Goal: Information Seeking & Learning: Learn about a topic

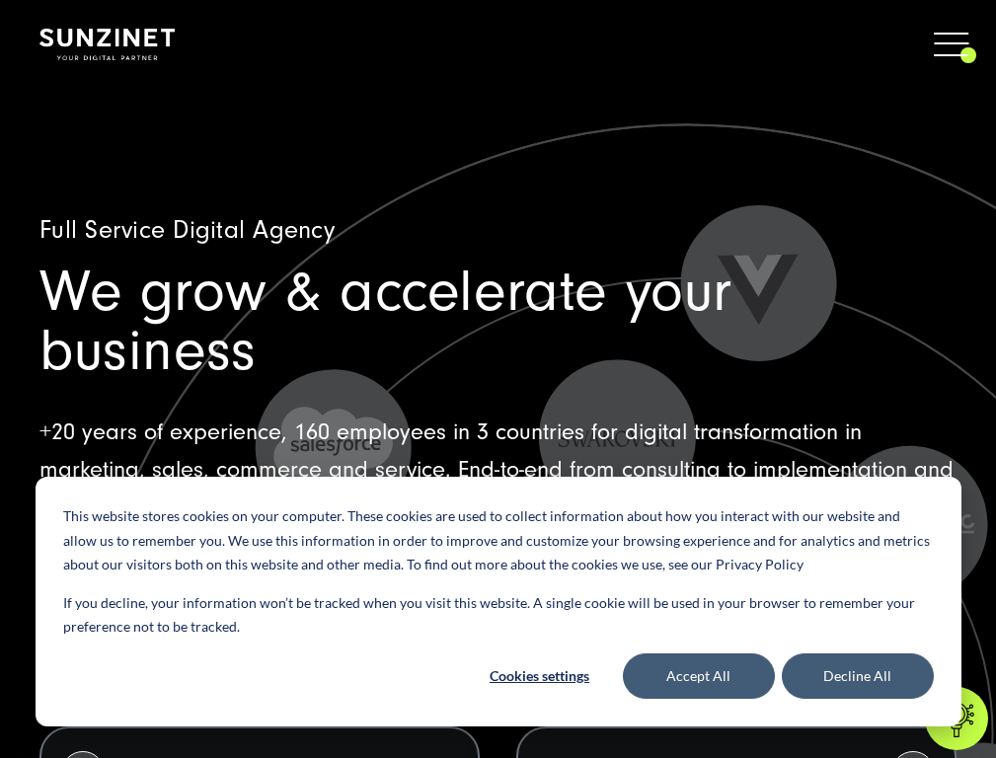
click at [86, 162] on span "Services" at bounding box center [53, 172] width 66 height 20
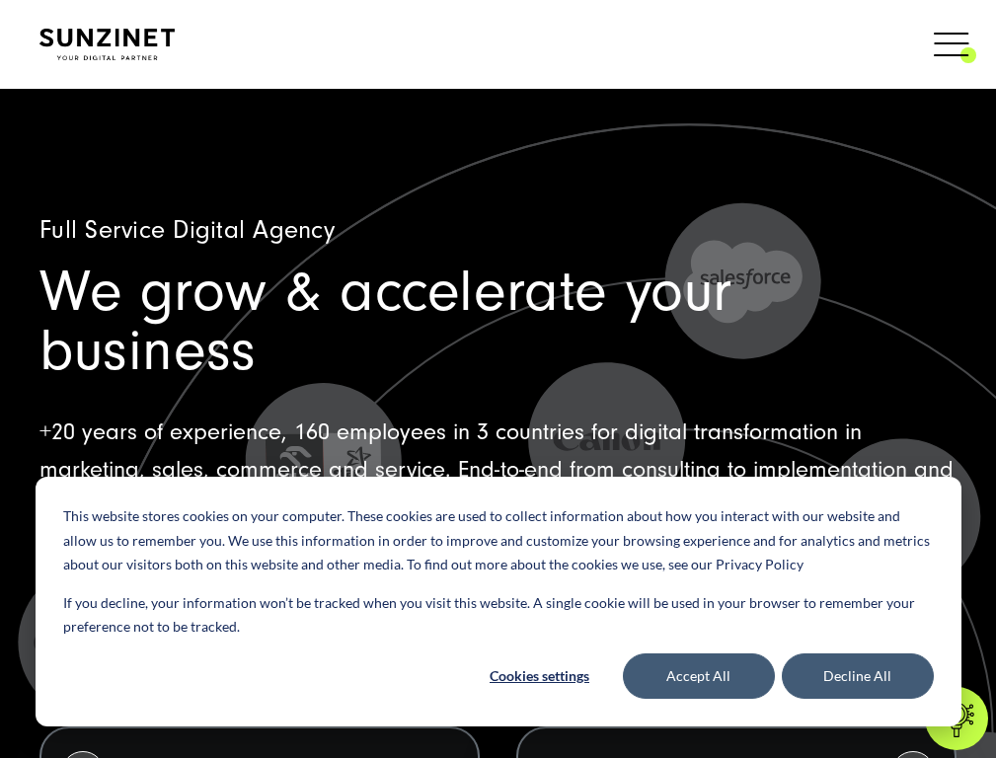
click at [513, 500] on div "This website stores cookies on your computer. These cookies are used to collect…" at bounding box center [499, 602] width 926 height 250
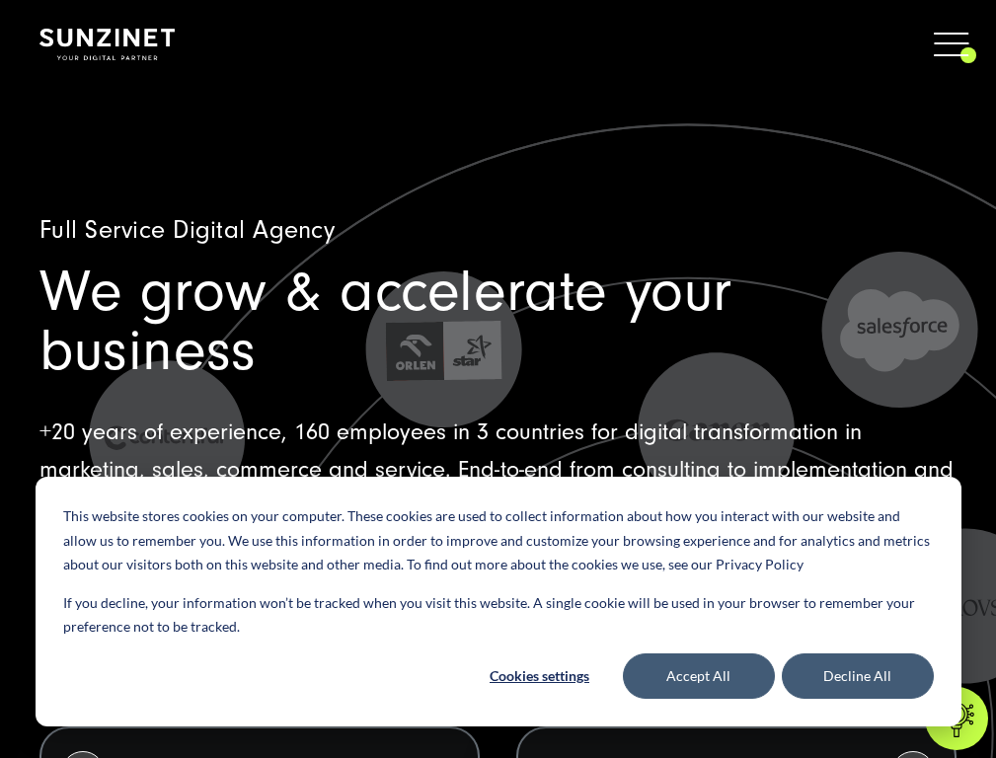
click at [86, 162] on span "Services" at bounding box center [53, 172] width 66 height 20
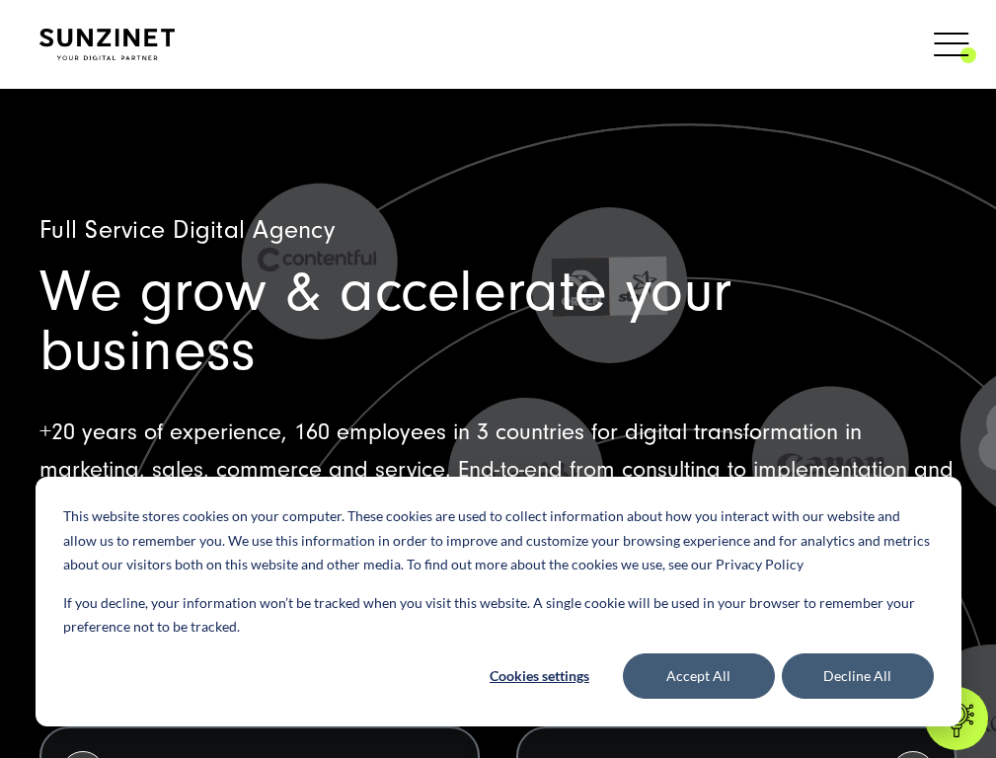
click at [513, 500] on div "This website stores cookies on your computer. These cookies are used to collect…" at bounding box center [499, 602] width 926 height 250
